Goal: Entertainment & Leisure: Consume media (video, audio)

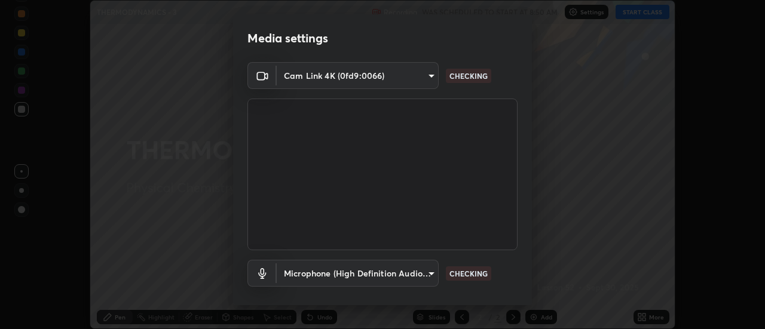
scroll to position [63, 0]
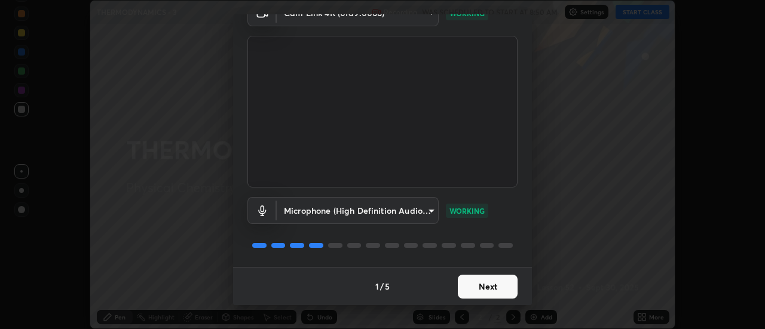
click at [486, 290] on button "Next" at bounding box center [488, 287] width 60 height 24
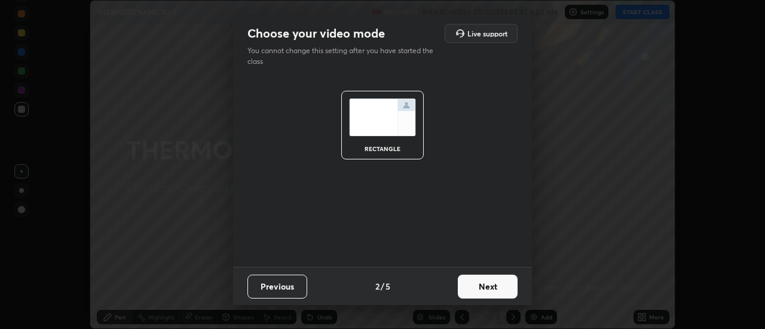
scroll to position [0, 0]
click at [488, 289] on button "Next" at bounding box center [488, 287] width 60 height 24
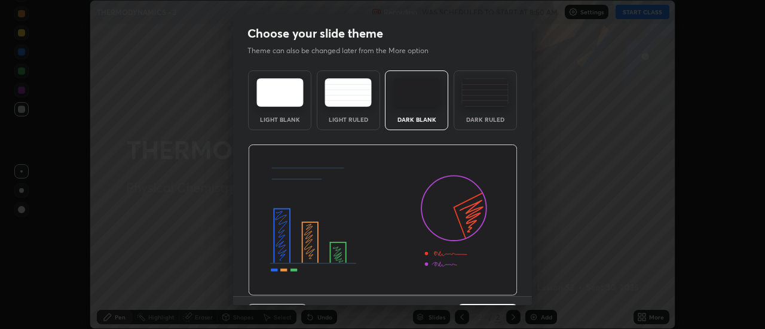
scroll to position [29, 0]
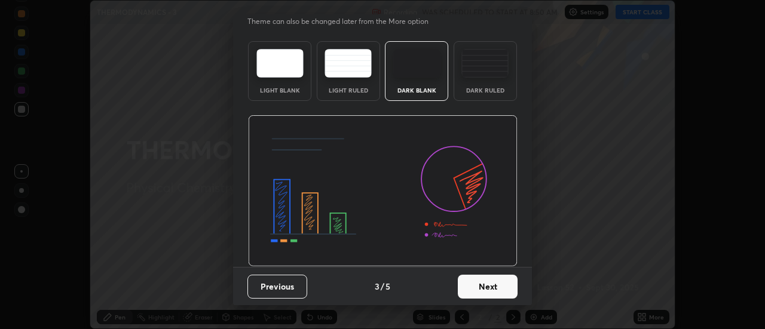
click at [486, 284] on button "Next" at bounding box center [488, 287] width 60 height 24
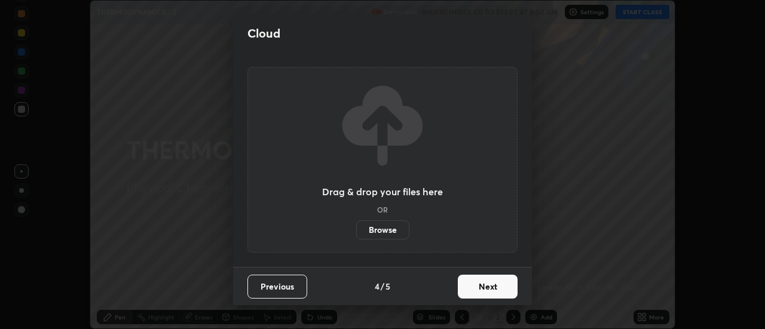
click at [489, 289] on button "Next" at bounding box center [488, 287] width 60 height 24
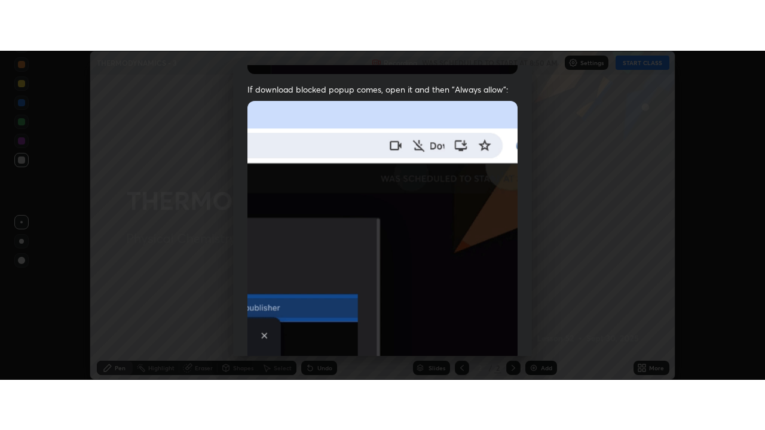
scroll to position [307, 0]
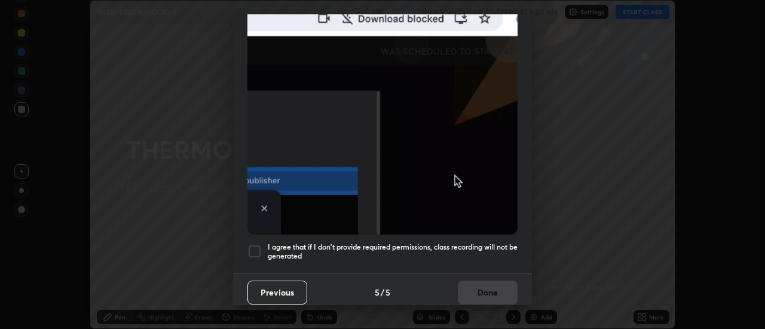
click at [478, 243] on h5 "I agree that if I don't provide required permissions, class recording will not …" at bounding box center [393, 252] width 250 height 19
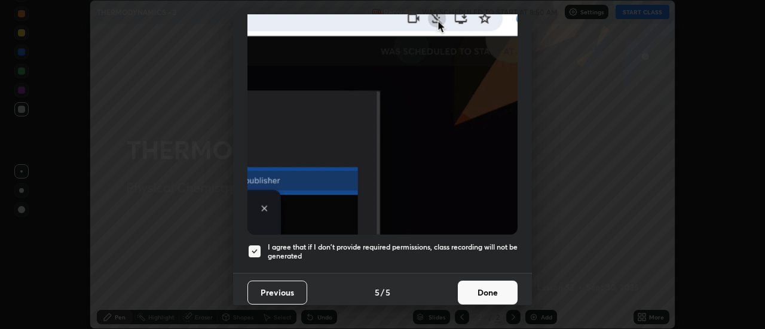
click at [478, 290] on button "Done" at bounding box center [488, 293] width 60 height 24
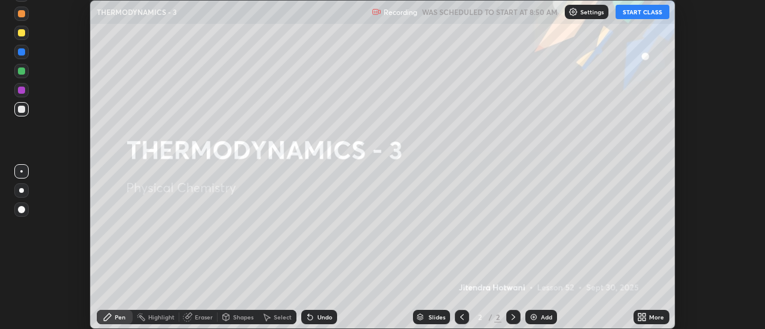
click at [641, 15] on button "START CLASS" at bounding box center [642, 12] width 54 height 14
click at [644, 319] on icon at bounding box center [644, 319] width 3 height 3
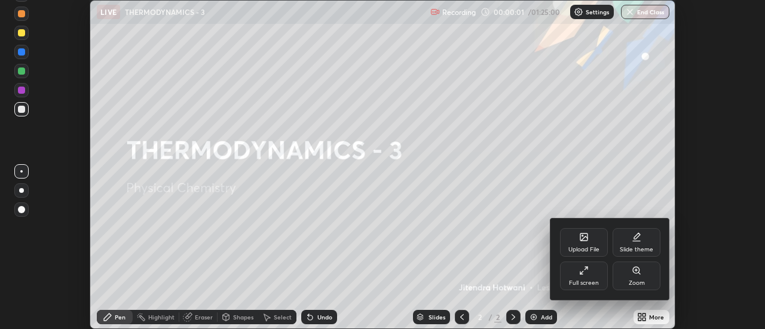
click at [586, 276] on div "Full screen" at bounding box center [584, 276] width 48 height 29
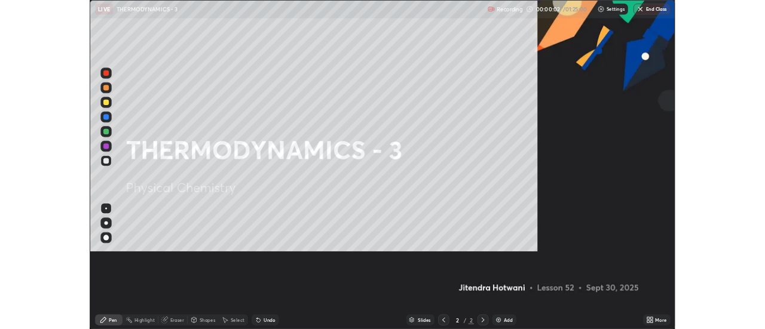
scroll to position [430, 765]
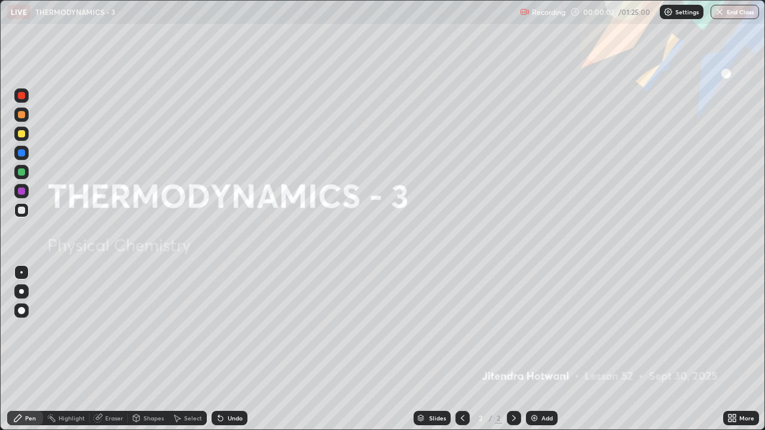
click at [541, 329] on div "Add" at bounding box center [546, 418] width 11 height 6
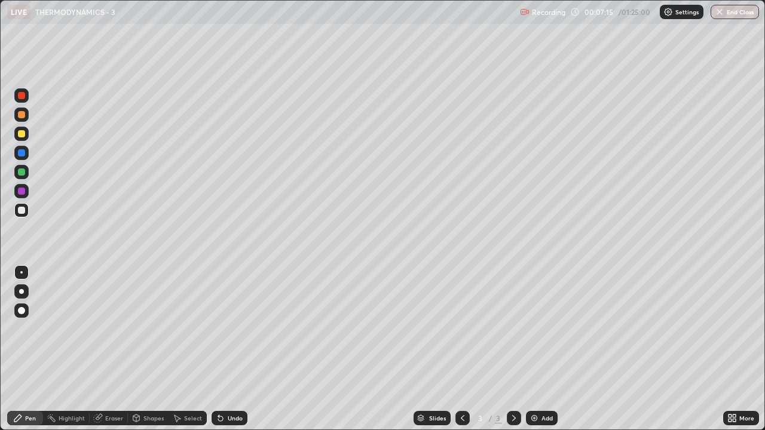
click at [22, 134] on div at bounding box center [21, 133] width 7 height 7
click at [229, 329] on div "Undo" at bounding box center [235, 418] width 15 height 6
click at [230, 329] on div "Undo" at bounding box center [230, 418] width 36 height 14
click at [232, 329] on div "Undo" at bounding box center [230, 418] width 36 height 14
click at [23, 210] on div at bounding box center [21, 210] width 7 height 7
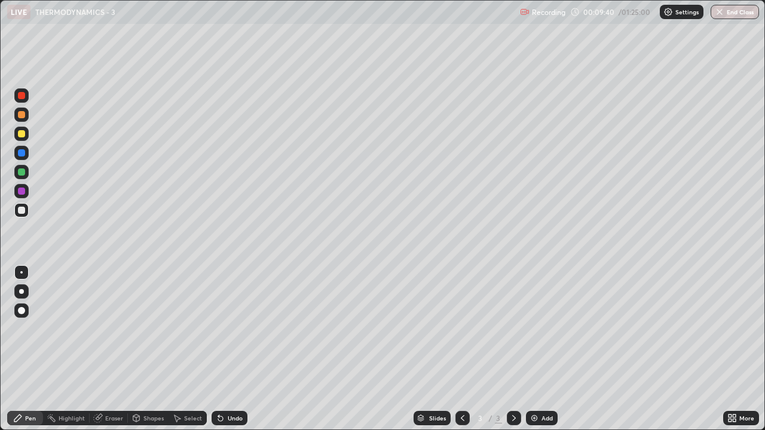
click at [234, 329] on div "Undo" at bounding box center [235, 418] width 15 height 6
click at [228, 329] on div "Undo" at bounding box center [235, 418] width 15 height 6
click at [537, 329] on img at bounding box center [534, 418] width 10 height 10
click at [21, 173] on div at bounding box center [21, 171] width 7 height 7
click at [22, 134] on div at bounding box center [21, 133] width 7 height 7
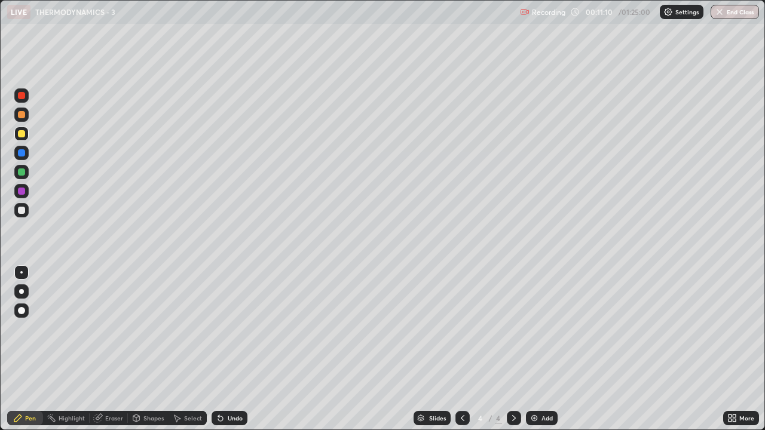
click at [114, 329] on div "Eraser" at bounding box center [114, 418] width 18 height 6
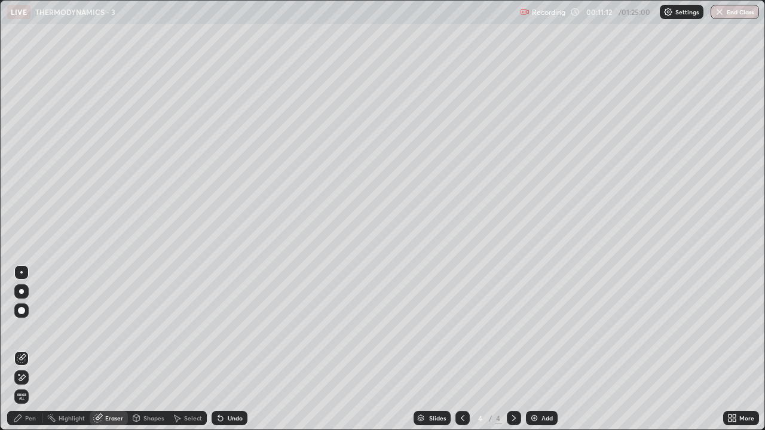
click at [30, 329] on div "Pen" at bounding box center [30, 418] width 11 height 6
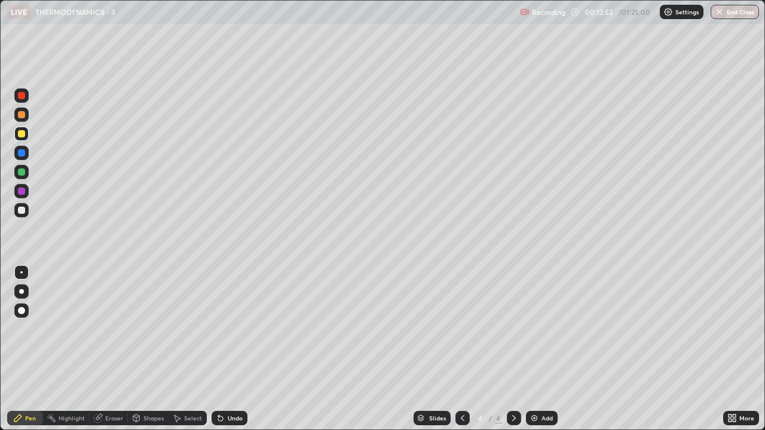
click at [233, 329] on div "Undo" at bounding box center [235, 418] width 15 height 6
click at [234, 329] on div "Undo" at bounding box center [235, 418] width 15 height 6
click at [19, 212] on div at bounding box center [21, 210] width 7 height 7
click at [235, 329] on div "Undo" at bounding box center [235, 418] width 15 height 6
click at [228, 329] on div "Undo" at bounding box center [235, 418] width 15 height 6
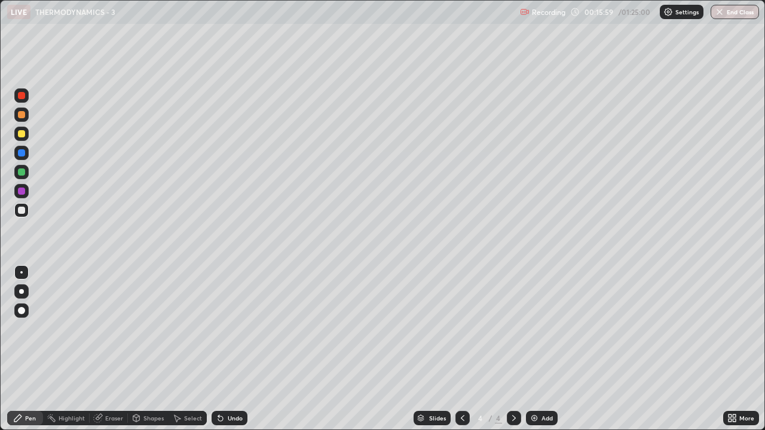
click at [229, 329] on div "Undo" at bounding box center [230, 418] width 36 height 14
click at [235, 329] on div "Undo" at bounding box center [235, 418] width 15 height 6
click at [232, 329] on div "Undo" at bounding box center [235, 418] width 15 height 6
click at [229, 329] on div "Undo" at bounding box center [235, 418] width 15 height 6
click at [228, 329] on div "Undo" at bounding box center [235, 418] width 15 height 6
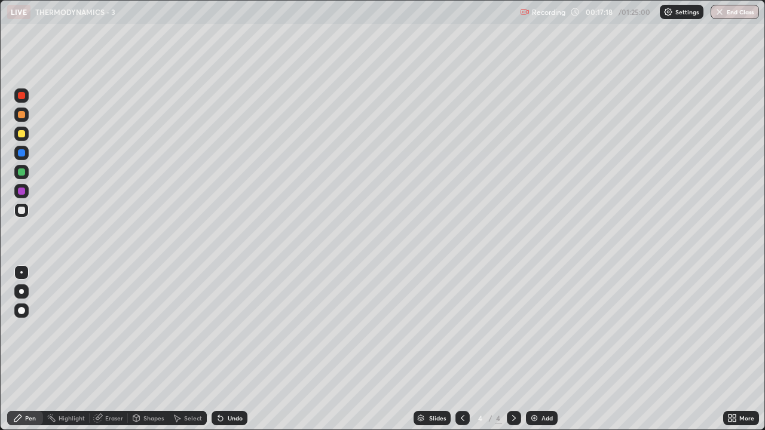
click at [536, 329] on img at bounding box center [534, 418] width 10 height 10
click at [22, 134] on div at bounding box center [21, 133] width 7 height 7
click at [21, 212] on div at bounding box center [21, 210] width 7 height 7
click at [231, 329] on div "Undo" at bounding box center [235, 418] width 15 height 6
click at [227, 329] on div "Undo" at bounding box center [230, 418] width 36 height 14
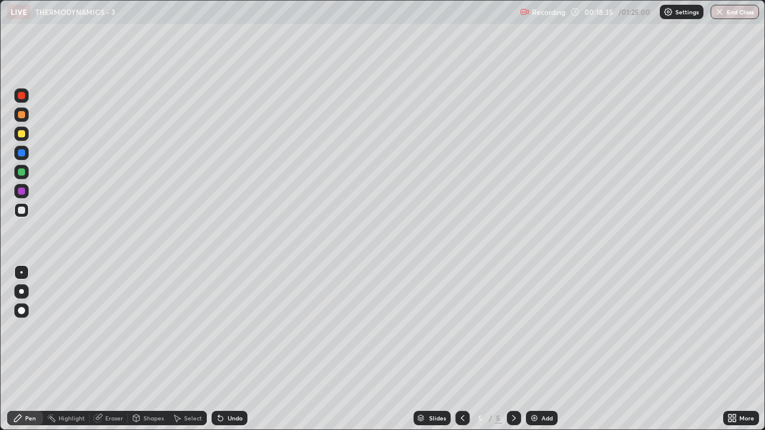
click at [226, 329] on div "Undo" at bounding box center [230, 418] width 36 height 14
click at [228, 329] on div "Undo" at bounding box center [230, 418] width 36 height 14
click at [229, 329] on div "Undo" at bounding box center [230, 418] width 36 height 14
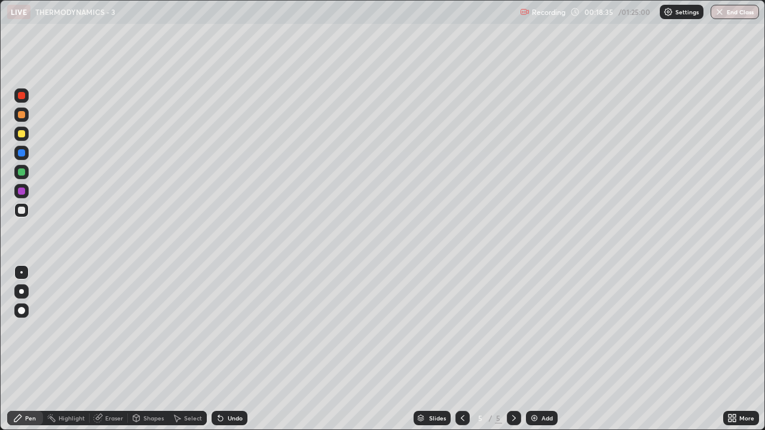
click at [227, 329] on div "Undo" at bounding box center [230, 418] width 36 height 14
click at [228, 329] on div "Undo" at bounding box center [230, 418] width 36 height 14
click at [20, 170] on div at bounding box center [21, 171] width 7 height 7
click at [27, 207] on div at bounding box center [21, 210] width 14 height 14
click at [534, 329] on img at bounding box center [534, 418] width 10 height 10
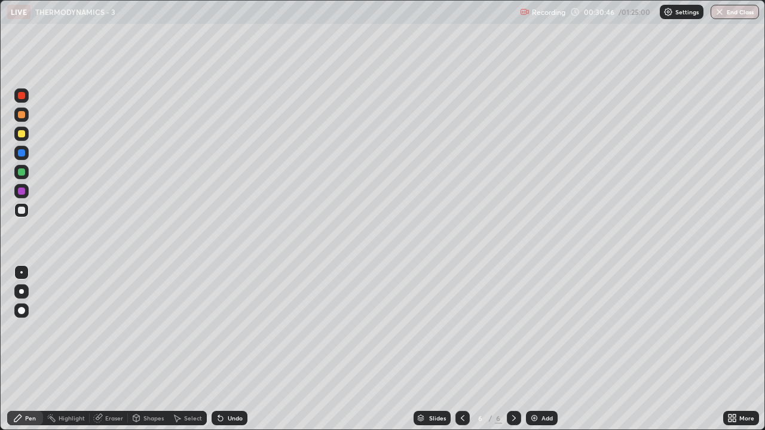
click at [22, 211] on div at bounding box center [21, 210] width 7 height 7
click at [234, 329] on div "Undo" at bounding box center [235, 418] width 15 height 6
click at [22, 213] on div at bounding box center [21, 210] width 7 height 7
click at [539, 329] on div "Add" at bounding box center [542, 418] width 32 height 14
click at [461, 329] on icon at bounding box center [463, 418] width 10 height 10
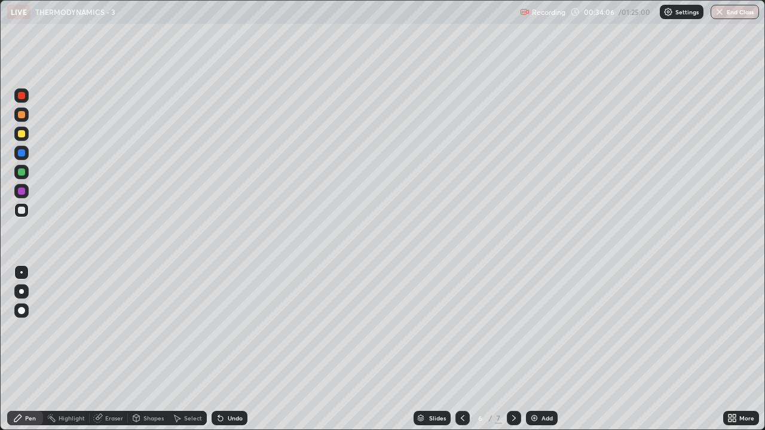
click at [459, 329] on icon at bounding box center [463, 418] width 10 height 10
click at [514, 329] on icon at bounding box center [514, 418] width 10 height 10
click at [512, 329] on icon at bounding box center [514, 418] width 10 height 10
click at [20, 172] on div at bounding box center [21, 171] width 7 height 7
click at [21, 136] on div at bounding box center [21, 133] width 7 height 7
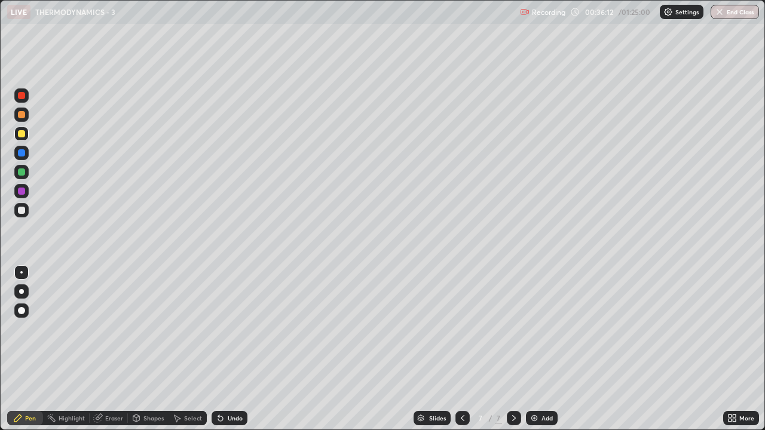
click at [228, 329] on div "Undo" at bounding box center [235, 418] width 15 height 6
click at [229, 329] on div "Undo" at bounding box center [235, 418] width 15 height 6
click at [20, 209] on div at bounding box center [21, 210] width 7 height 7
click at [233, 329] on div "Undo" at bounding box center [235, 418] width 15 height 6
click at [237, 329] on div "Undo" at bounding box center [235, 418] width 15 height 6
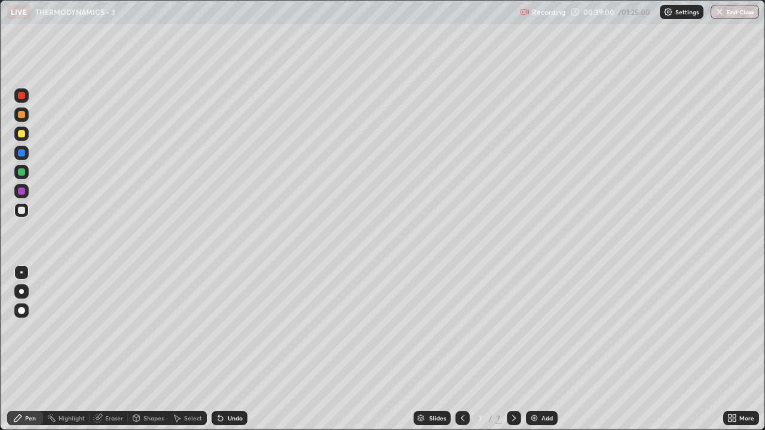
click at [20, 131] on div at bounding box center [21, 133] width 7 height 7
click at [461, 329] on icon at bounding box center [463, 418] width 10 height 10
click at [513, 329] on icon at bounding box center [514, 418] width 10 height 10
click at [544, 329] on div "Add" at bounding box center [546, 418] width 11 height 6
click at [22, 210] on div at bounding box center [21, 210] width 7 height 7
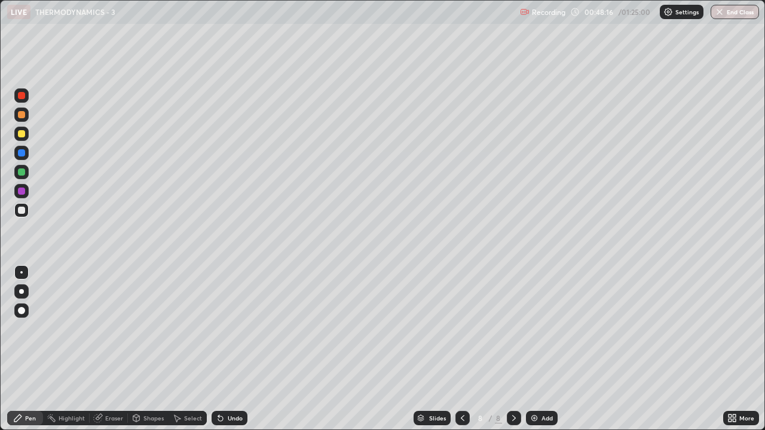
click at [238, 329] on div "Undo" at bounding box center [235, 418] width 15 height 6
click at [536, 329] on img at bounding box center [534, 418] width 10 height 10
click at [22, 131] on div at bounding box center [21, 133] width 7 height 7
click at [18, 207] on div at bounding box center [21, 210] width 14 height 14
click at [22, 172] on div at bounding box center [21, 171] width 7 height 7
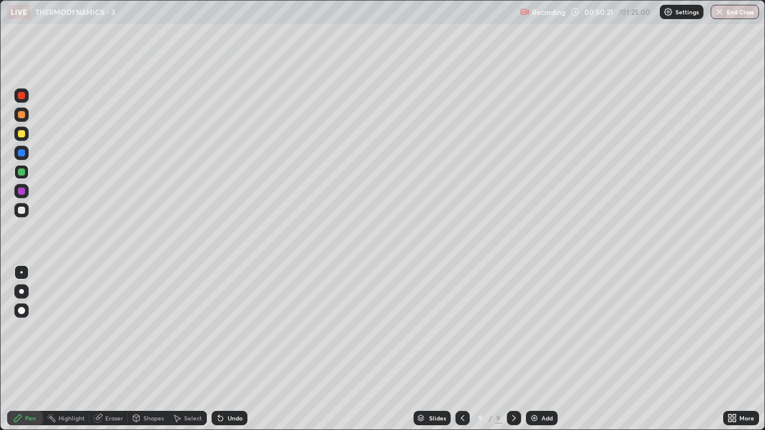
click at [19, 99] on div at bounding box center [21, 95] width 7 height 7
click at [463, 329] on icon at bounding box center [463, 418] width 10 height 10
click at [467, 329] on div at bounding box center [462, 418] width 14 height 14
click at [513, 329] on icon at bounding box center [514, 418] width 10 height 10
click at [516, 329] on div at bounding box center [514, 418] width 14 height 14
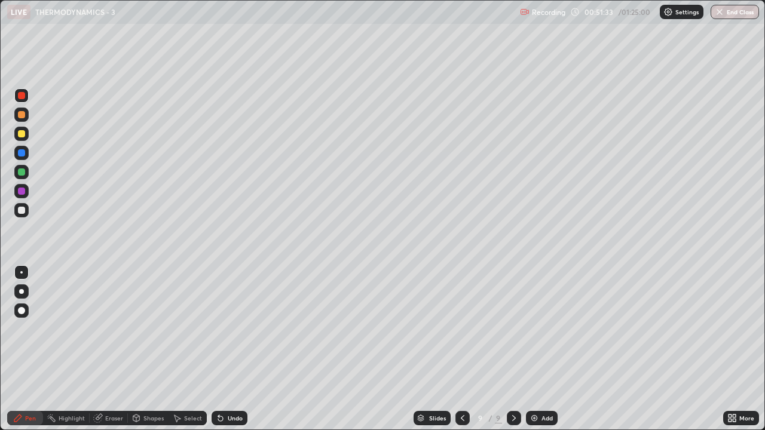
click at [20, 210] on div at bounding box center [21, 210] width 7 height 7
click at [459, 329] on icon at bounding box center [463, 418] width 10 height 10
click at [513, 329] on icon at bounding box center [514, 418] width 10 height 10
click at [460, 329] on icon at bounding box center [463, 418] width 10 height 10
click at [461, 329] on icon at bounding box center [463, 418] width 10 height 10
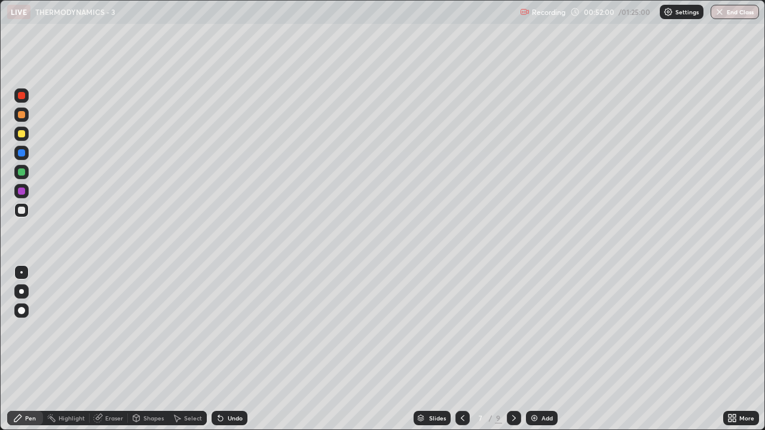
click at [514, 329] on icon at bounding box center [514, 418] width 10 height 10
click at [512, 329] on icon at bounding box center [514, 418] width 10 height 10
click at [461, 329] on icon at bounding box center [463, 418] width 10 height 10
click at [462, 329] on icon at bounding box center [463, 418] width 10 height 10
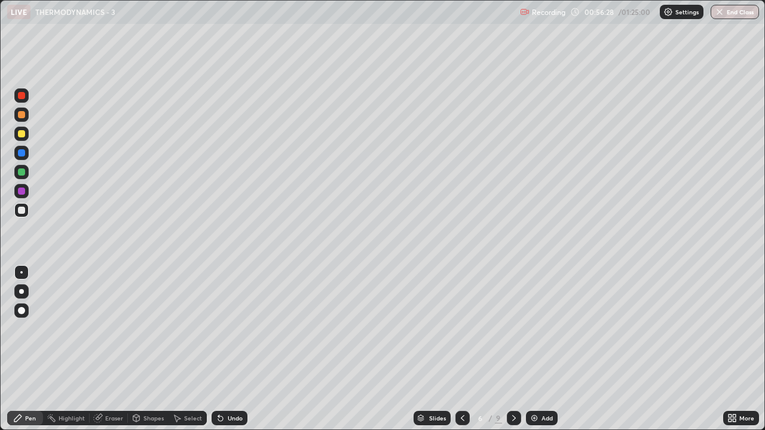
click at [511, 329] on icon at bounding box center [514, 418] width 10 height 10
click at [512, 329] on icon at bounding box center [514, 418] width 10 height 10
click at [546, 329] on div "Add" at bounding box center [546, 418] width 11 height 6
click at [152, 329] on div "Shapes" at bounding box center [153, 418] width 20 height 6
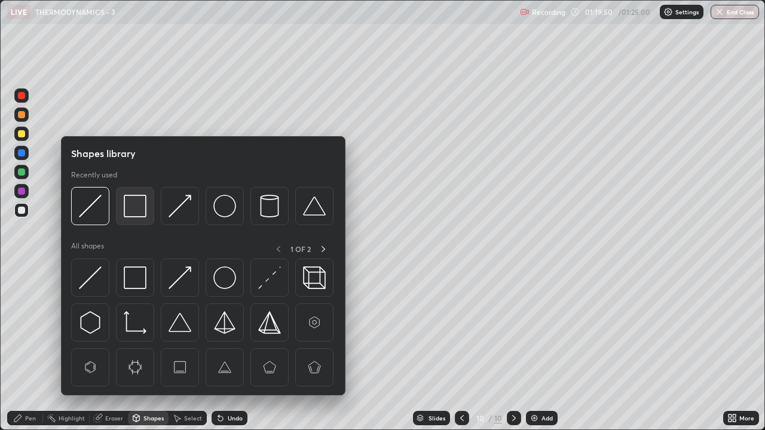
click at [138, 209] on img at bounding box center [135, 206] width 23 height 23
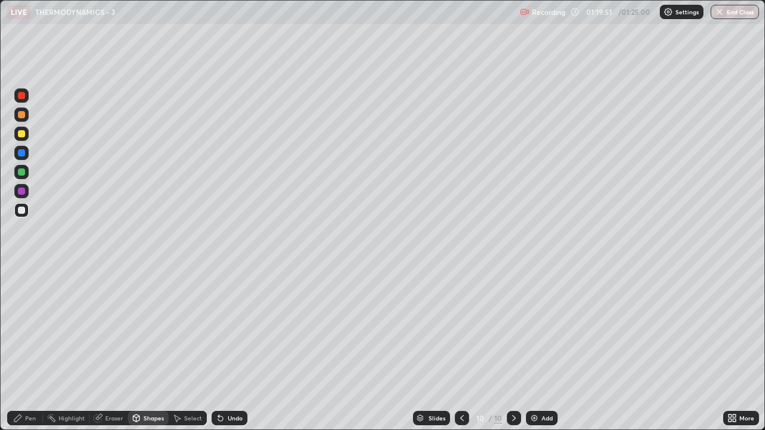
click at [143, 329] on div "Shapes" at bounding box center [153, 418] width 20 height 6
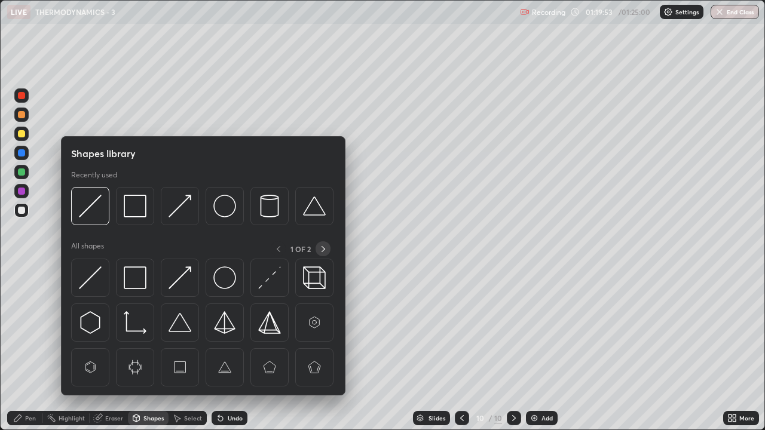
click at [322, 250] on icon at bounding box center [323, 249] width 10 height 10
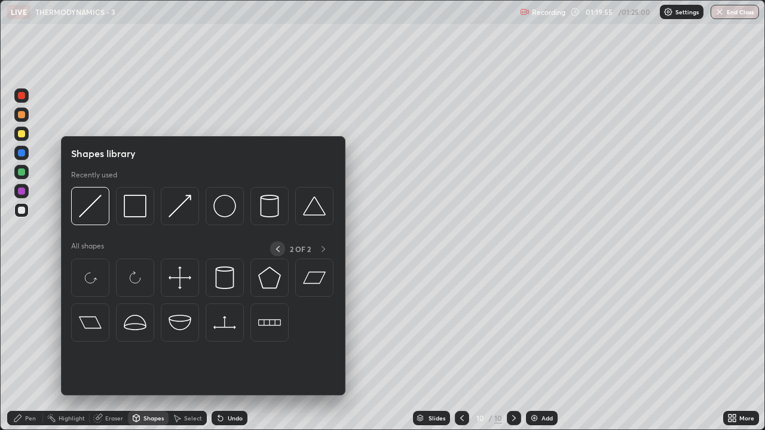
click at [276, 250] on icon at bounding box center [278, 249] width 10 height 10
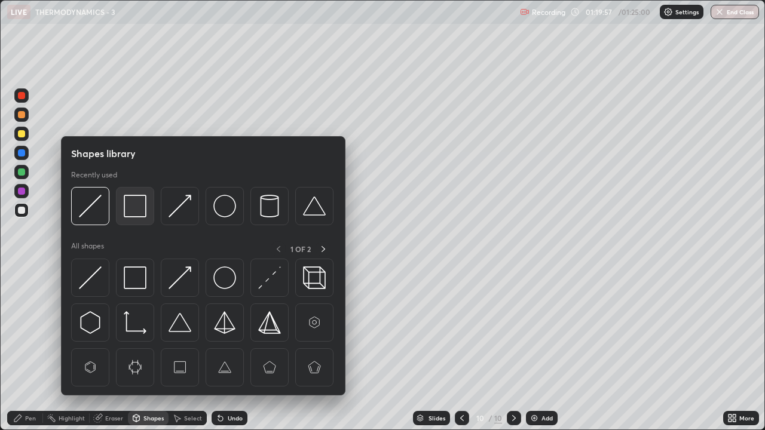
click at [137, 205] on img at bounding box center [135, 206] width 23 height 23
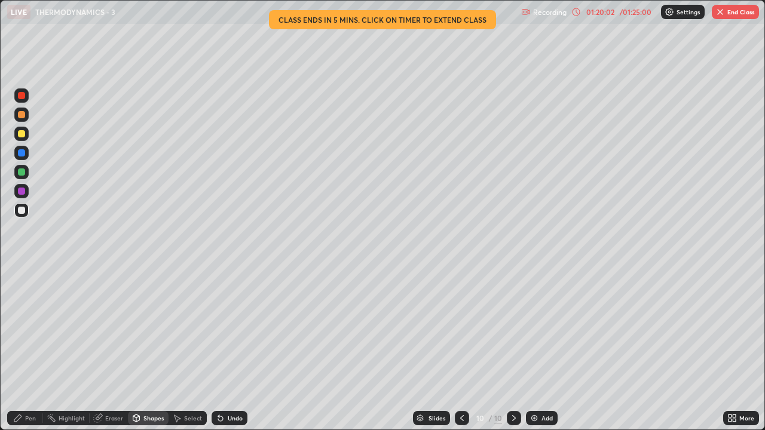
click at [135, 329] on icon at bounding box center [136, 417] width 7 height 2
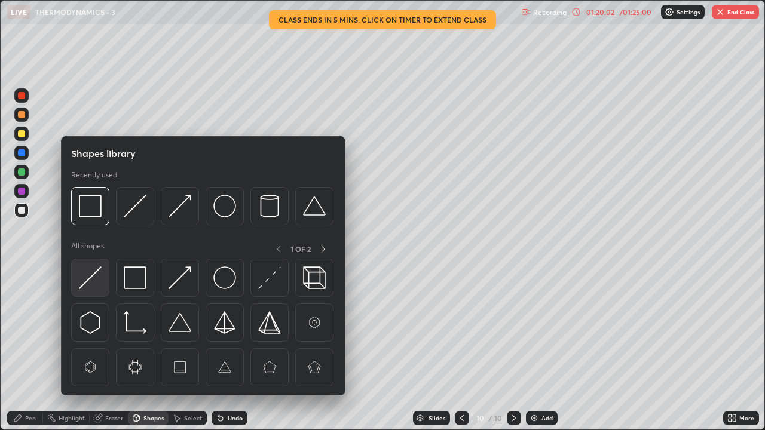
click at [90, 278] on img at bounding box center [90, 277] width 23 height 23
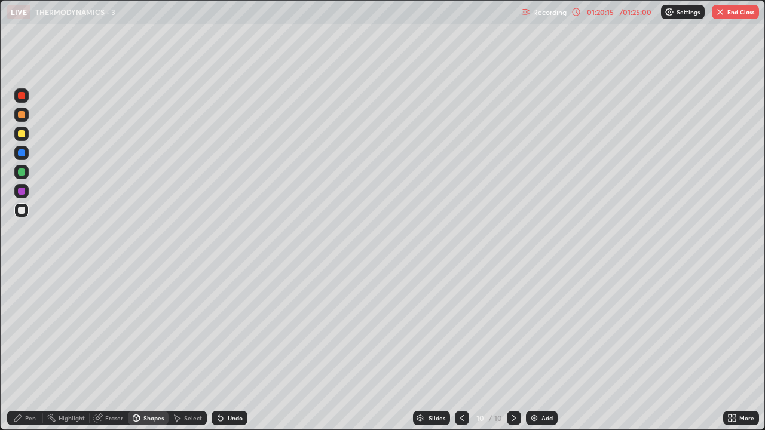
click at [28, 329] on div "Pen" at bounding box center [30, 418] width 11 height 6
click at [22, 133] on div at bounding box center [21, 133] width 7 height 7
click at [720, 11] on img "button" at bounding box center [720, 12] width 10 height 10
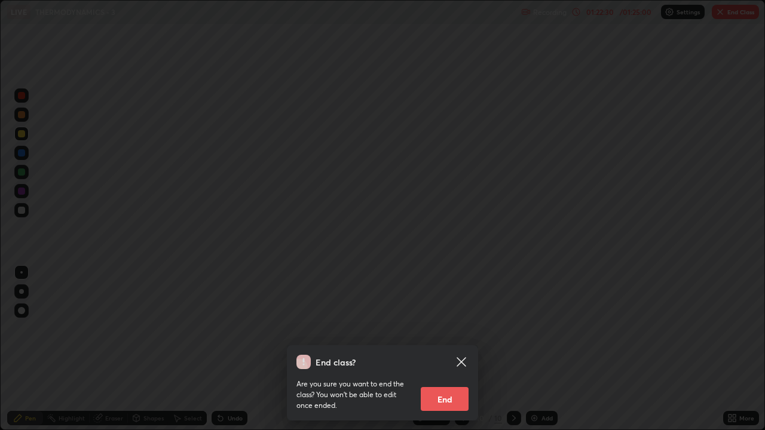
click at [445, 329] on button "End" at bounding box center [445, 399] width 48 height 24
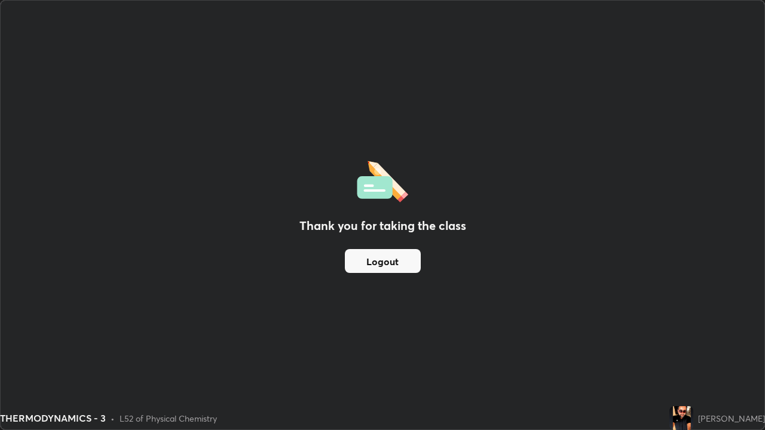
click at [515, 180] on div "Thank you for taking the class Logout" at bounding box center [383, 215] width 764 height 429
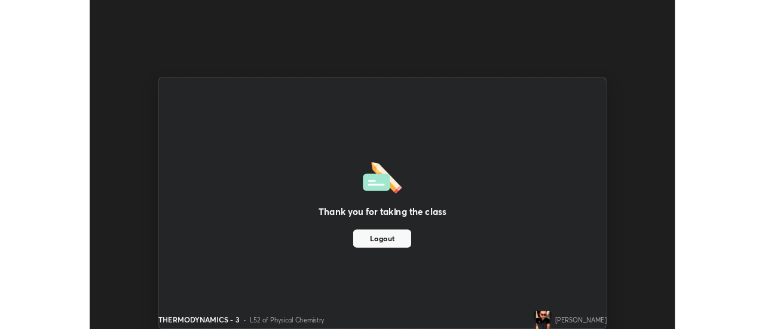
scroll to position [59422, 58987]
